Goal: Transaction & Acquisition: Obtain resource

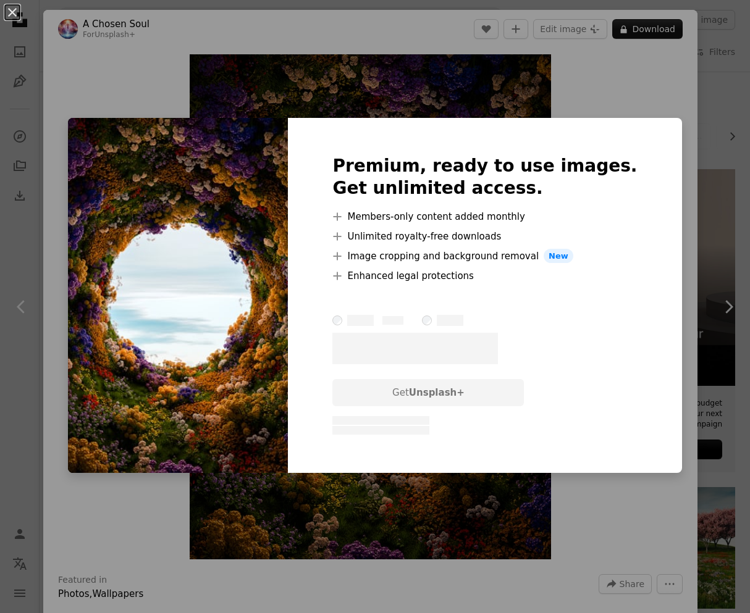
scroll to position [1714, 0]
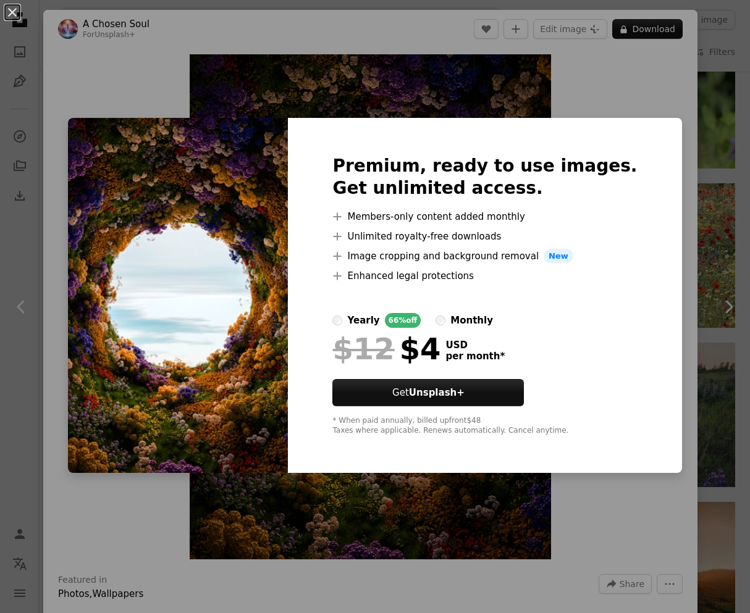
click at [471, 324] on label "monthly" at bounding box center [463, 320] width 57 height 15
click at [574, 104] on div "An X shape Premium, ready to use images. Get unlimited access. A plus sign Memb…" at bounding box center [375, 306] width 750 height 613
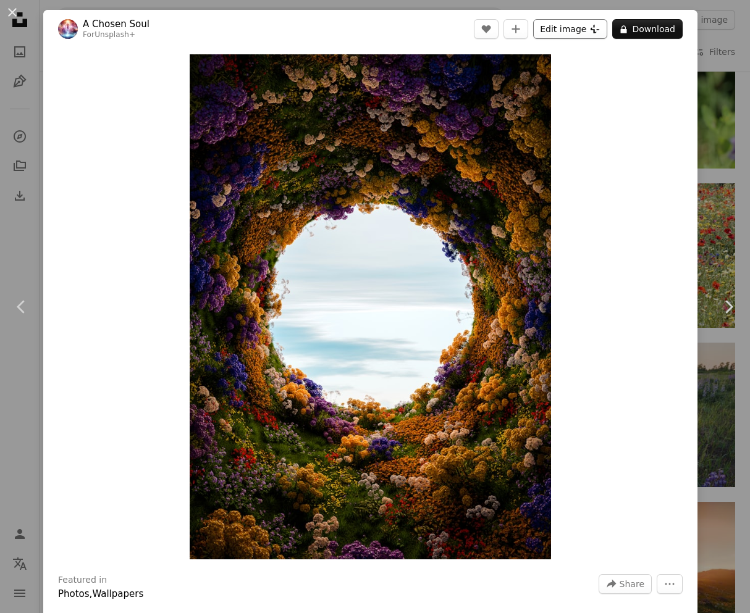
click at [574, 22] on button "Edit image Plus sign for Unsplash+" at bounding box center [570, 29] width 74 height 20
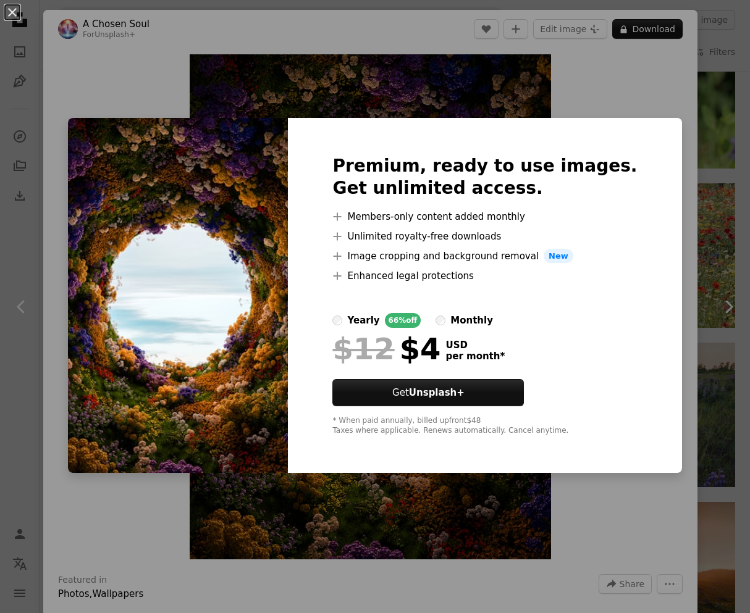
click at [629, 99] on div "An X shape Premium, ready to use images. Get unlimited access. A plus sign Memb…" at bounding box center [375, 306] width 750 height 613
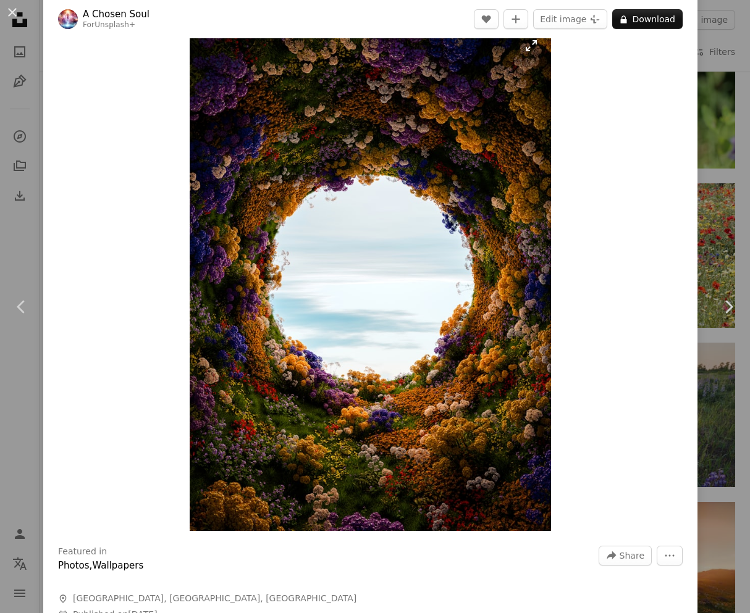
scroll to position [5, 0]
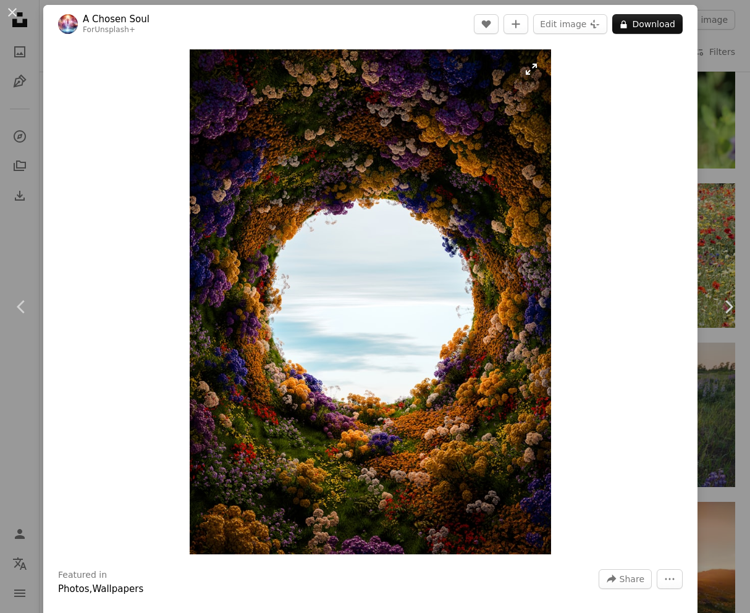
click at [409, 303] on img "Zoom in on this image" at bounding box center [370, 301] width 361 height 505
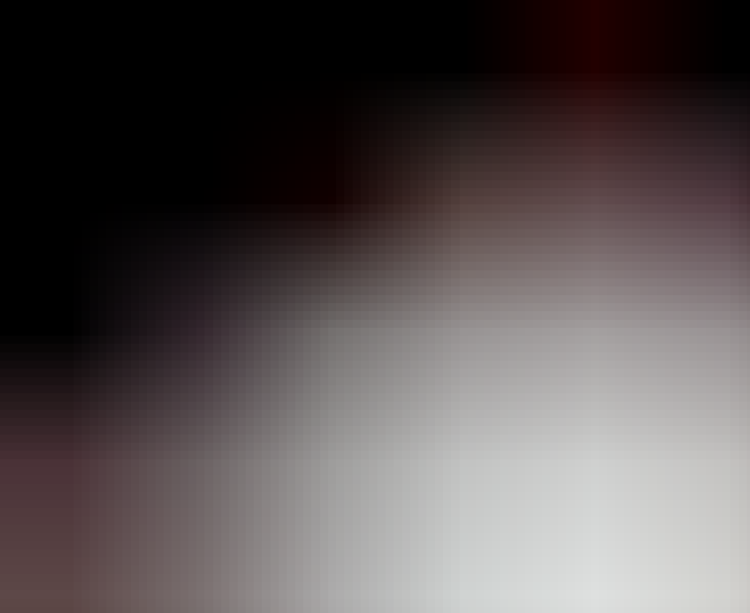
scroll to position [219, 0]
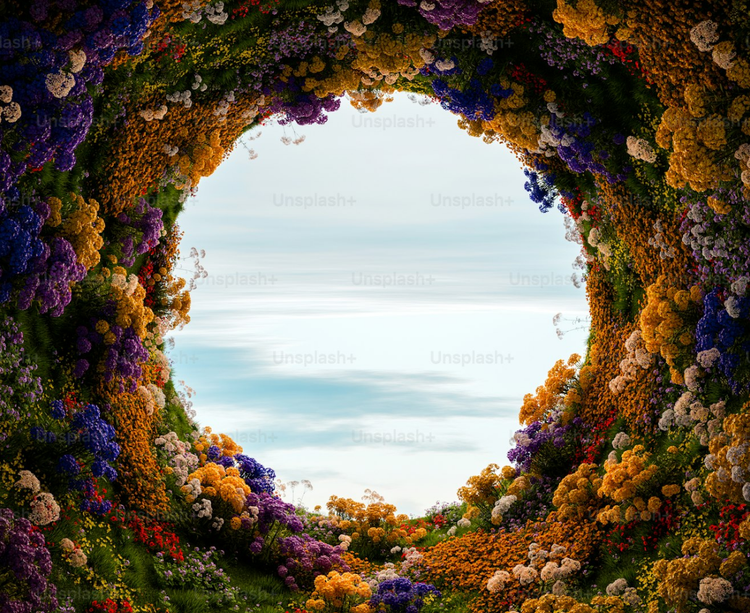
click at [409, 303] on img "Zoom out on this image" at bounding box center [374, 305] width 751 height 1051
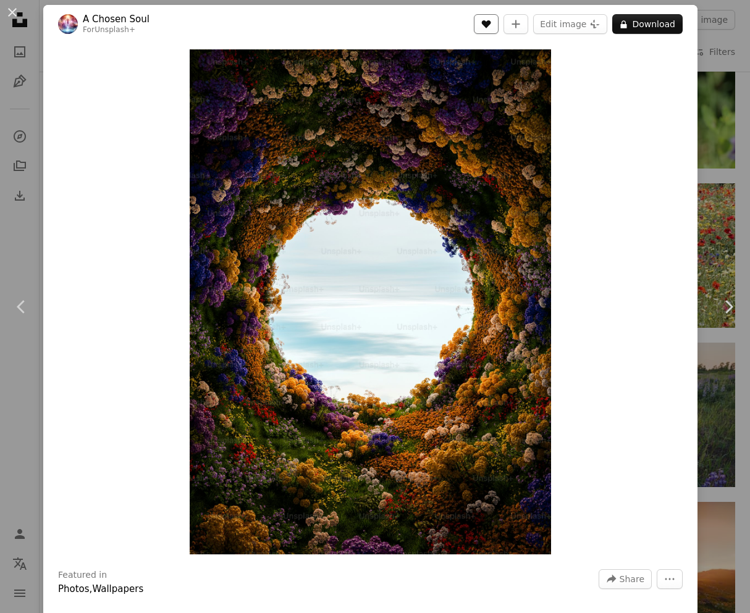
click at [491, 25] on icon "Like" at bounding box center [486, 24] width 9 height 8
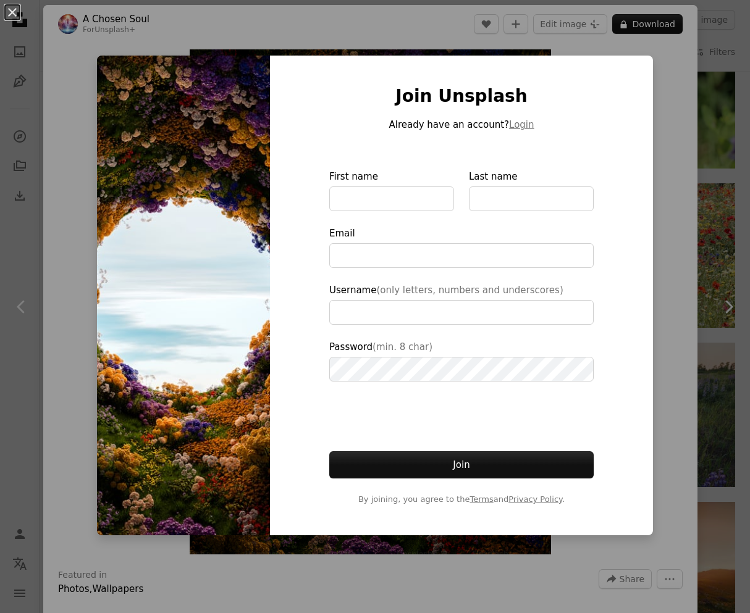
click at [722, 49] on div "An X shape Join Unsplash Already have an account? Login First name Last name Em…" at bounding box center [375, 306] width 750 height 613
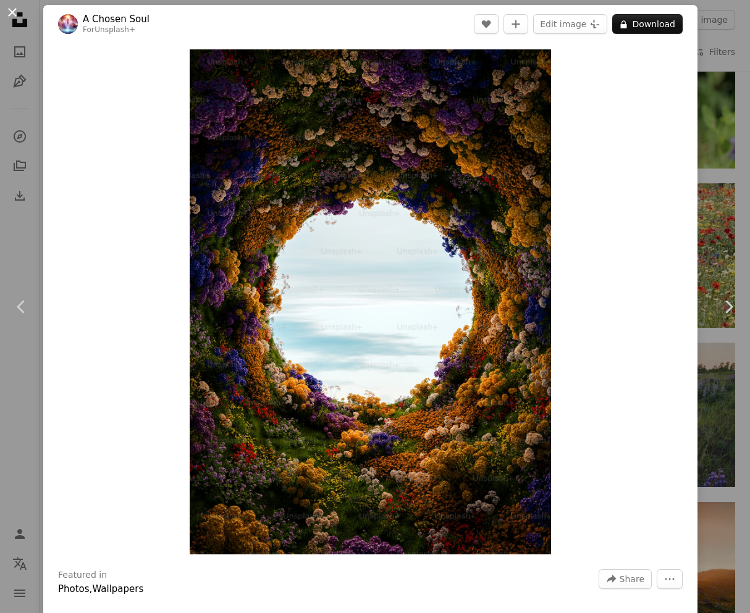
click at [19, 14] on button "An X shape" at bounding box center [12, 12] width 15 height 15
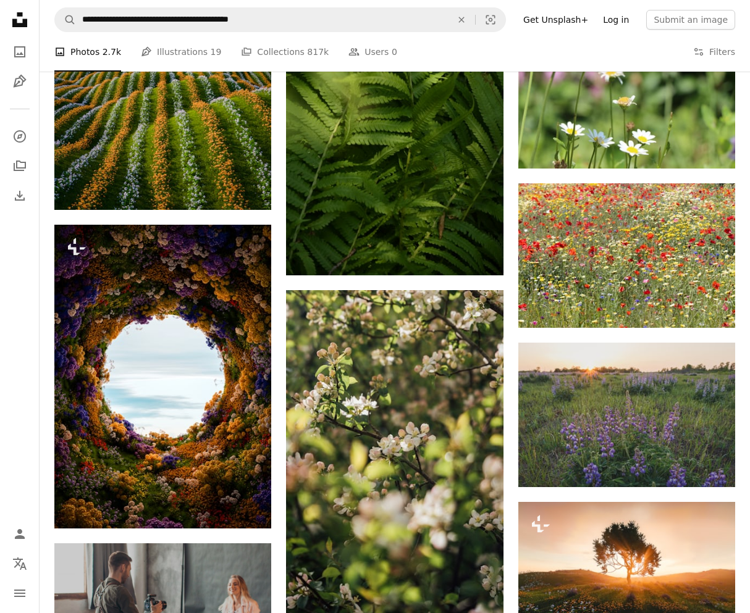
click at [618, 22] on link "Log in" at bounding box center [615, 20] width 41 height 20
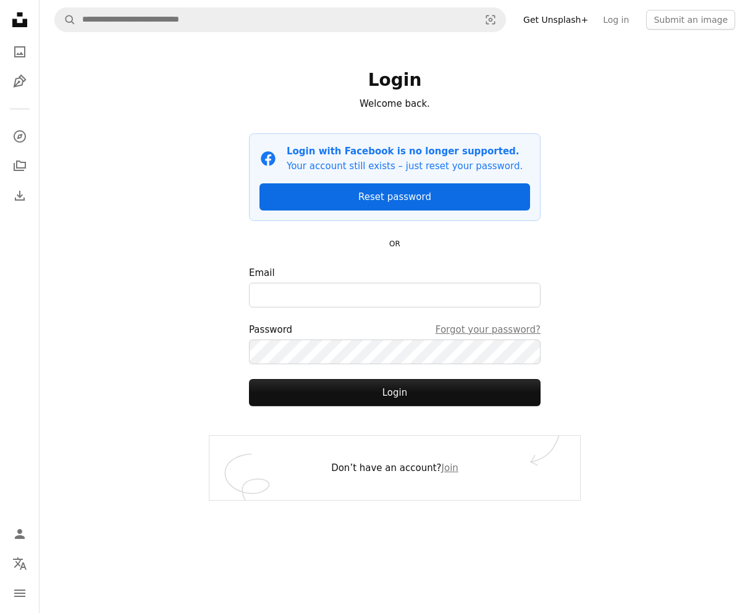
click at [400, 193] on link "Reset password" at bounding box center [394, 196] width 270 height 27
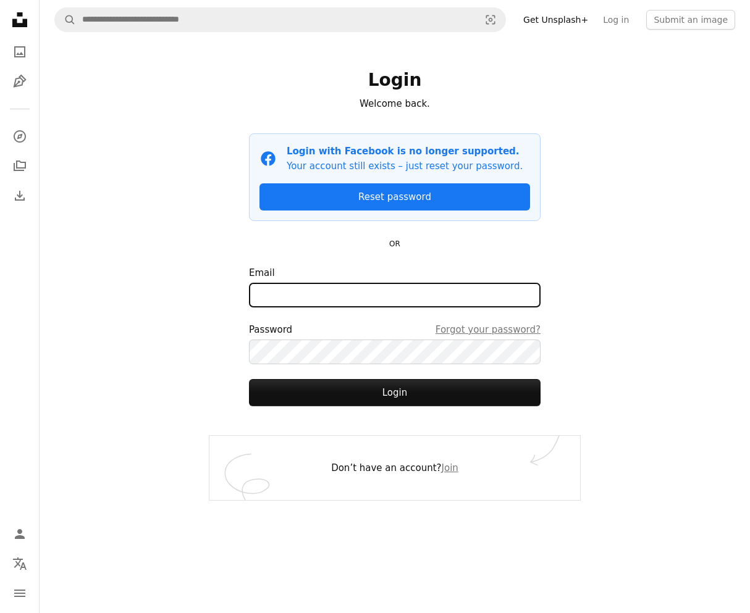
click at [285, 291] on input "Email" at bounding box center [394, 295] width 291 height 25
type input "***"
click at [443, 470] on link "Join" at bounding box center [450, 468] width 17 height 11
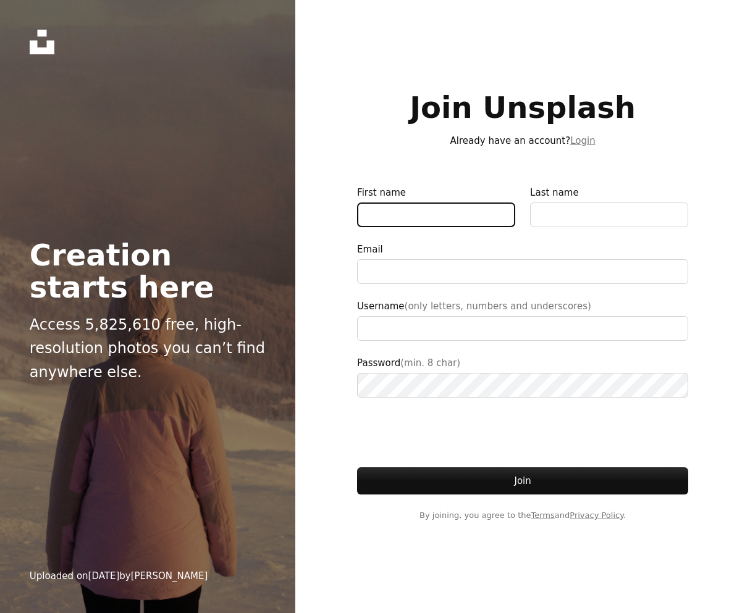
click at [430, 221] on input "First name" at bounding box center [436, 215] width 158 height 25
type input "*"
type input "**********"
click at [407, 217] on input "*******" at bounding box center [436, 215] width 158 height 25
type input "********"
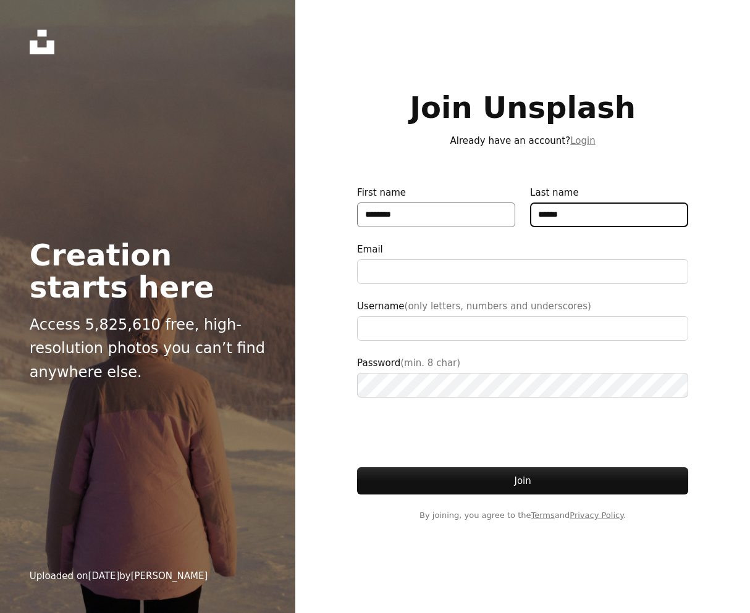
type input "******"
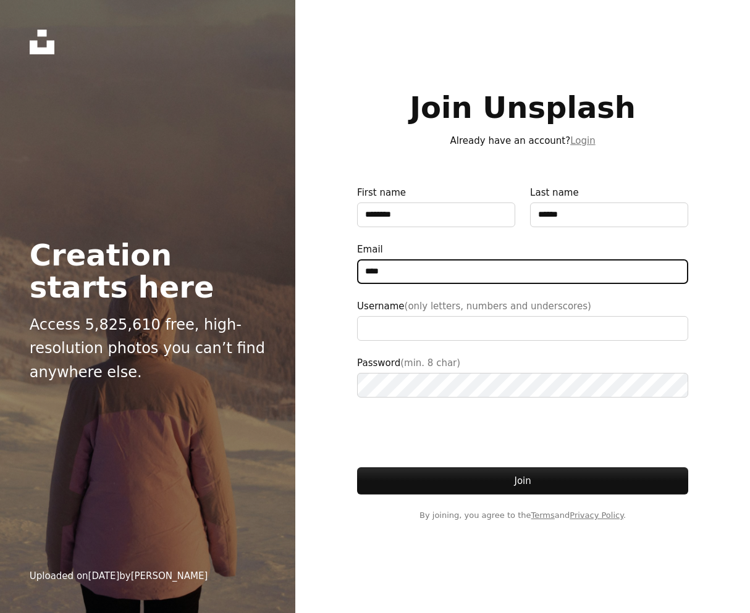
type input "**********"
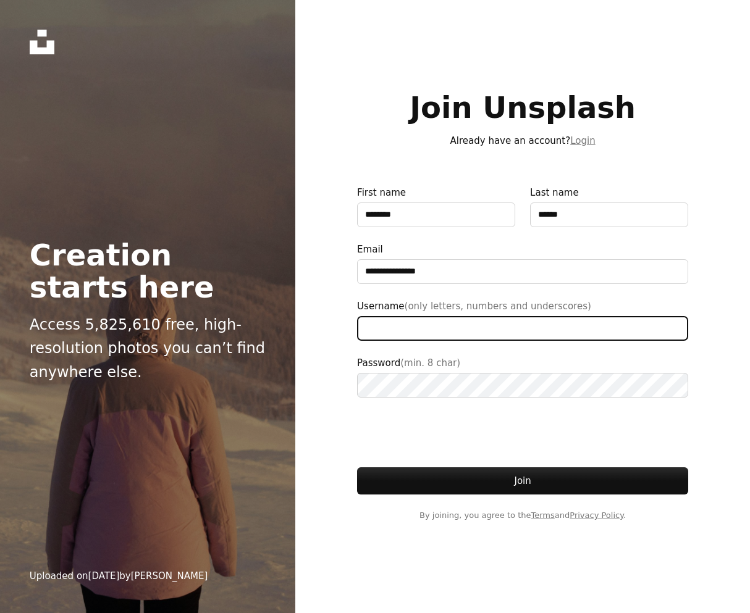
click at [393, 319] on input "Username (only letters, numbers and underscores)" at bounding box center [522, 328] width 331 height 25
type input "***"
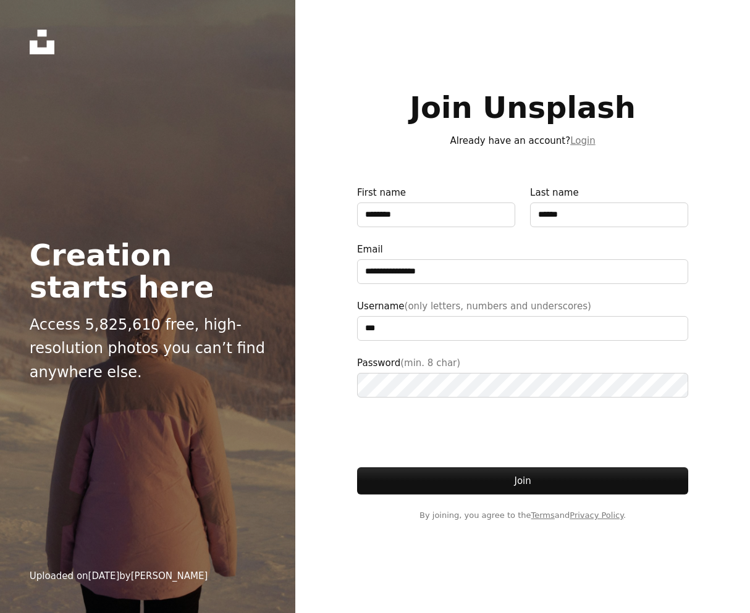
click at [605, 358] on label "Password (min. 8 char)" at bounding box center [522, 377] width 331 height 42
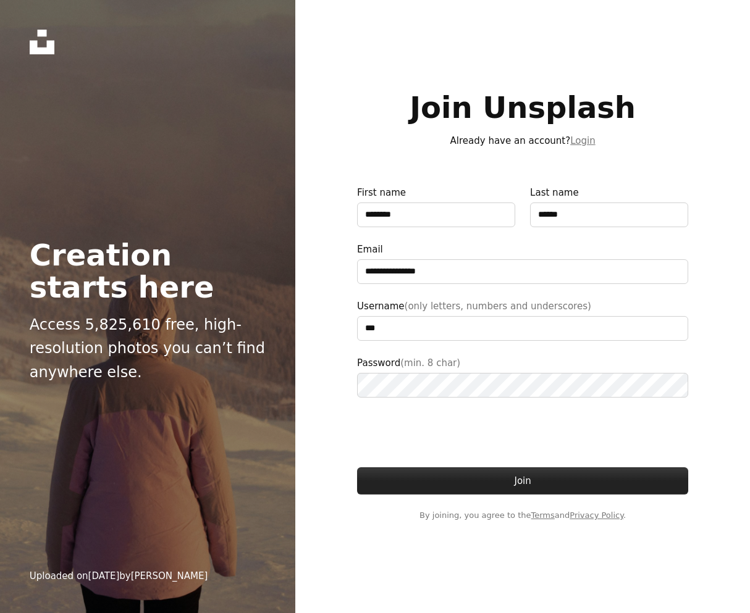
click at [545, 481] on button "Join" at bounding box center [522, 480] width 331 height 27
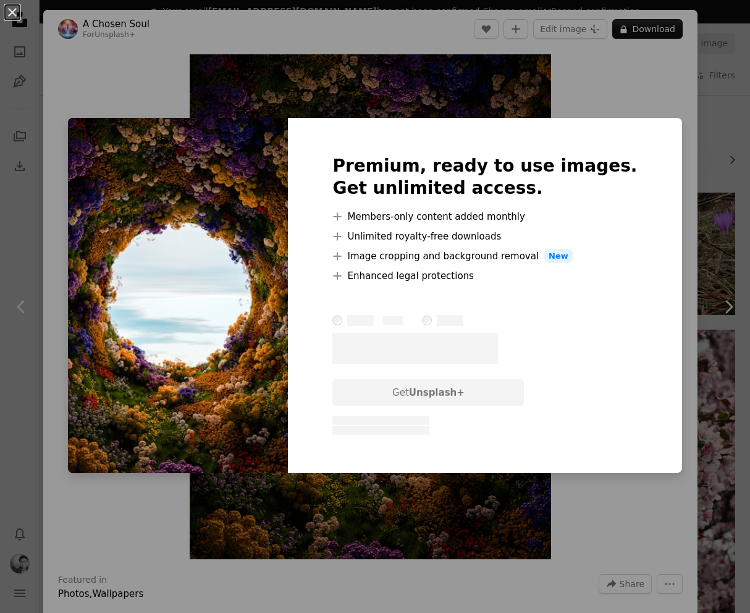
scroll to position [1600, 0]
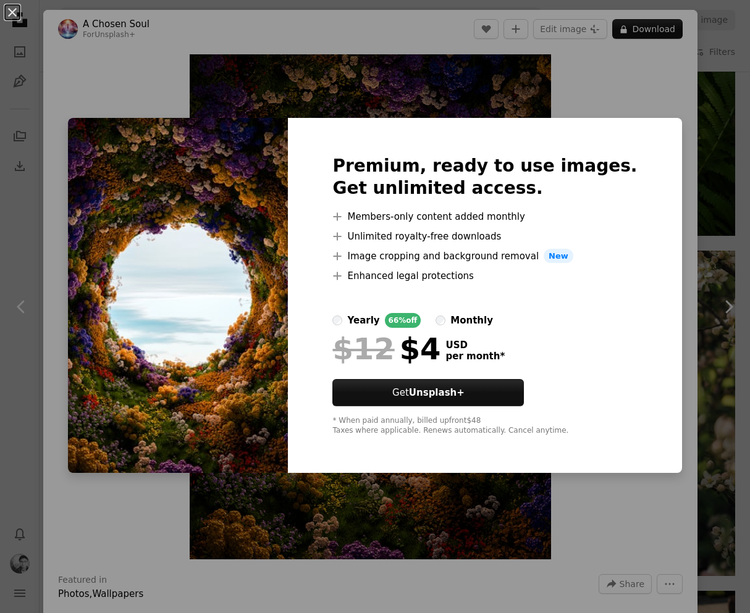
click at [624, 89] on div "An X shape Premium, ready to use images. Get unlimited access. A plus sign Memb…" at bounding box center [375, 306] width 750 height 613
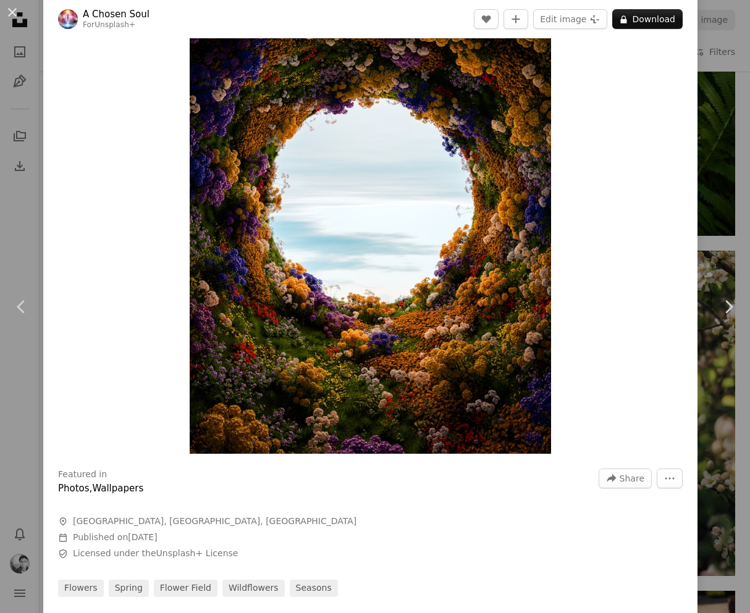
scroll to position [293, 0]
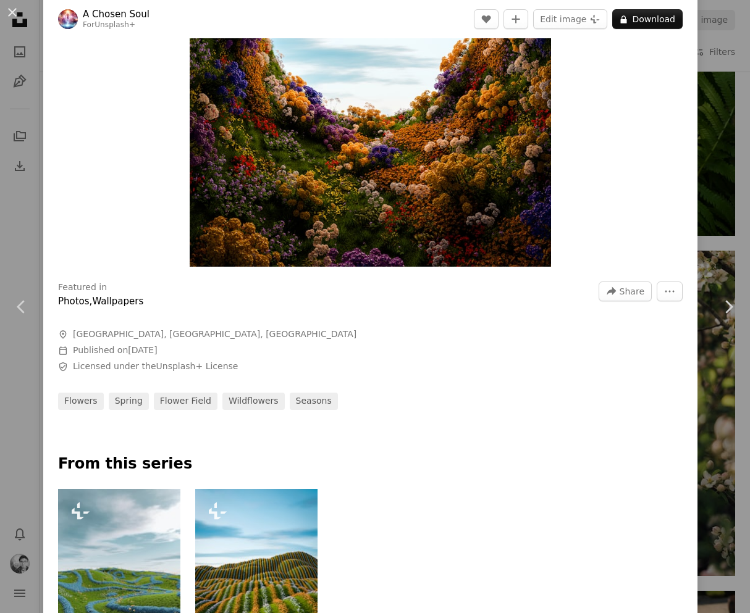
click at [408, 232] on img "Zoom in on this image" at bounding box center [370, 14] width 361 height 505
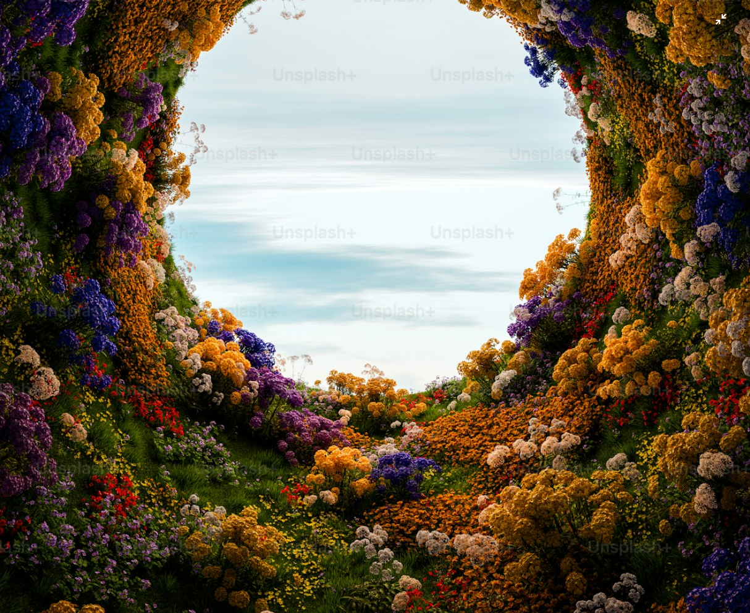
scroll to position [346, 0]
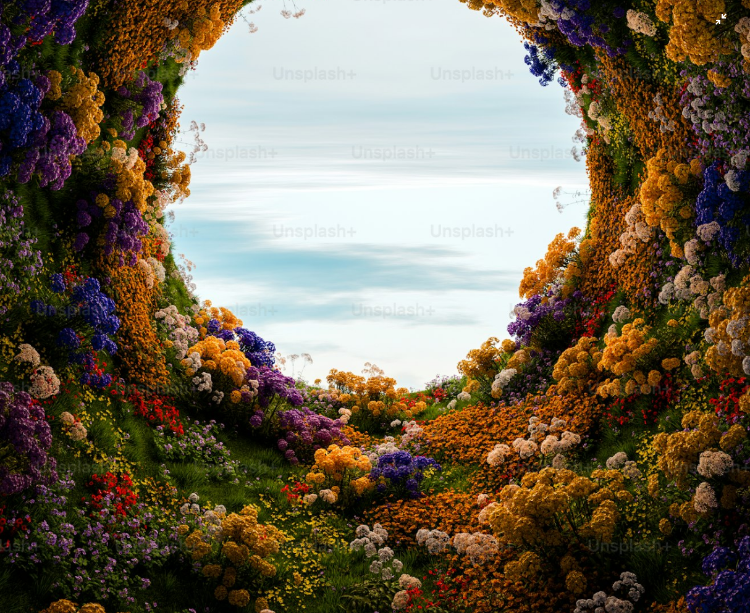
click at [288, 230] on img "Zoom out on this image" at bounding box center [374, 179] width 751 height 1051
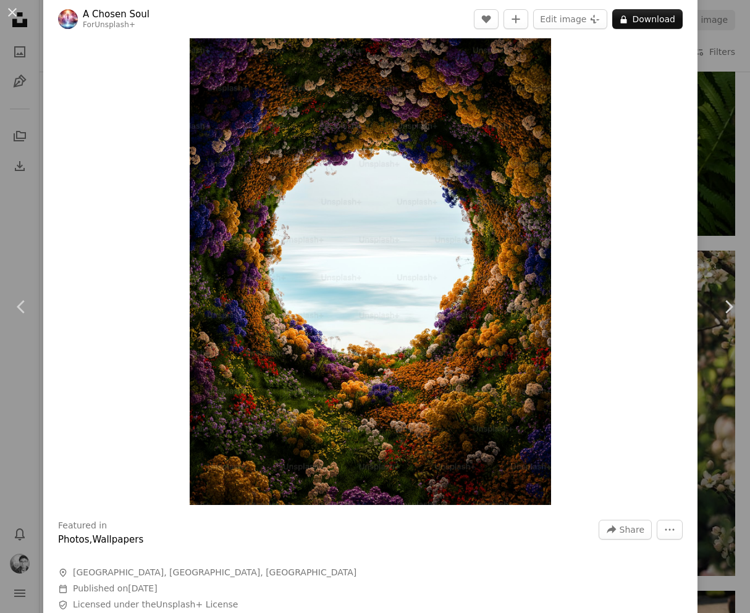
click at [728, 220] on div "An X shape Chevron left Chevron right A Chosen Soul For Unsplash+ A heart A plu…" at bounding box center [375, 306] width 750 height 613
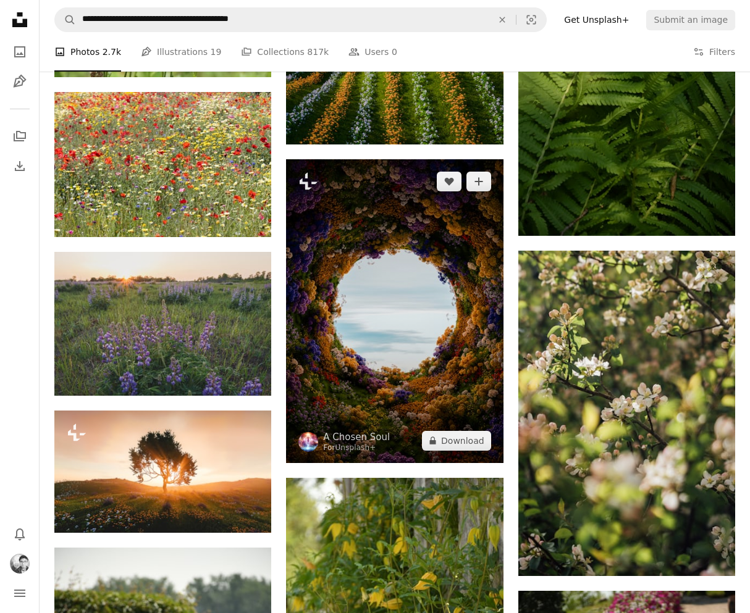
click at [360, 321] on img at bounding box center [394, 311] width 217 height 304
